Goal: Task Accomplishment & Management: Manage account settings

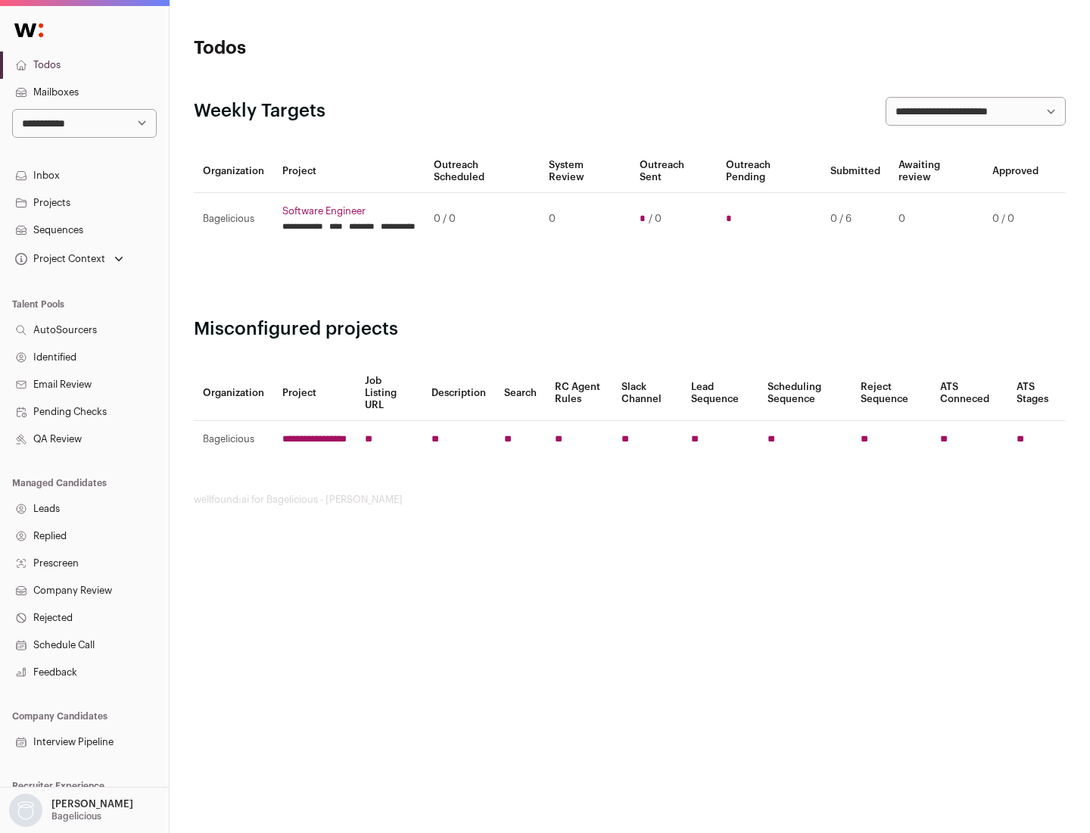
click at [84, 202] on link "Projects" at bounding box center [84, 202] width 169 height 27
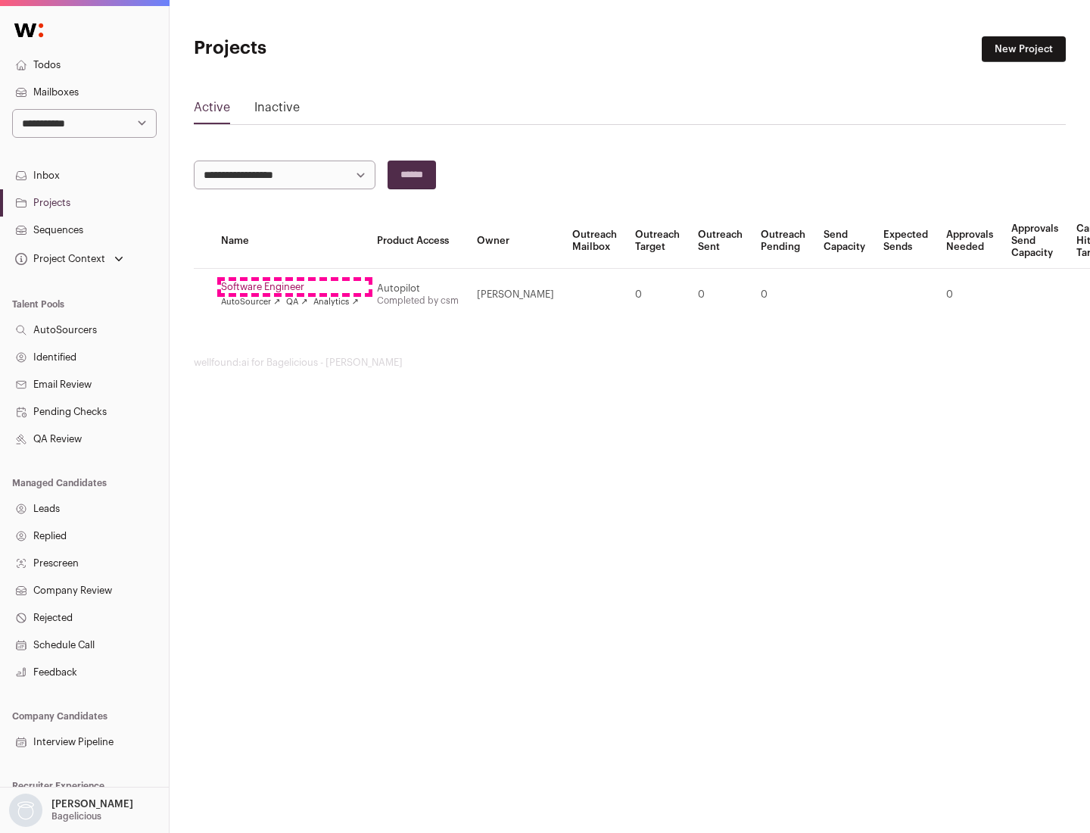
click at [295, 287] on link "Software Engineer" at bounding box center [290, 287] width 138 height 12
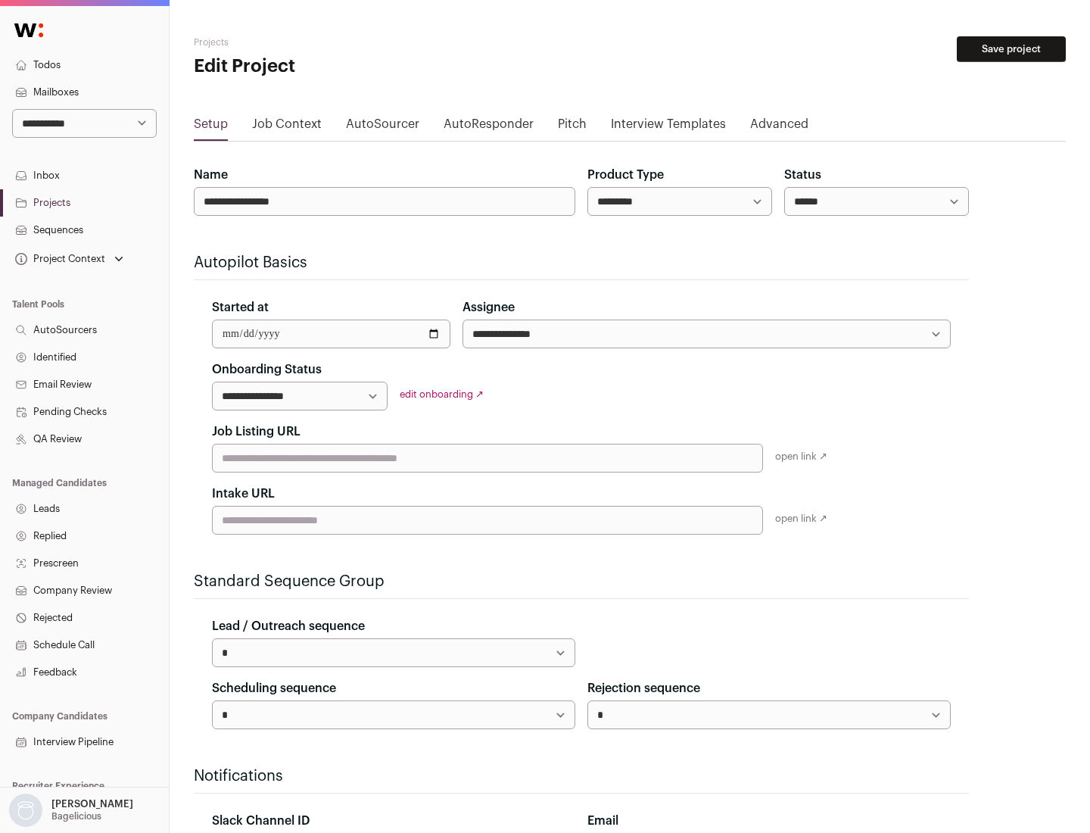
click at [1012, 49] on button "Save project" at bounding box center [1011, 49] width 109 height 26
